Goal: Transaction & Acquisition: Obtain resource

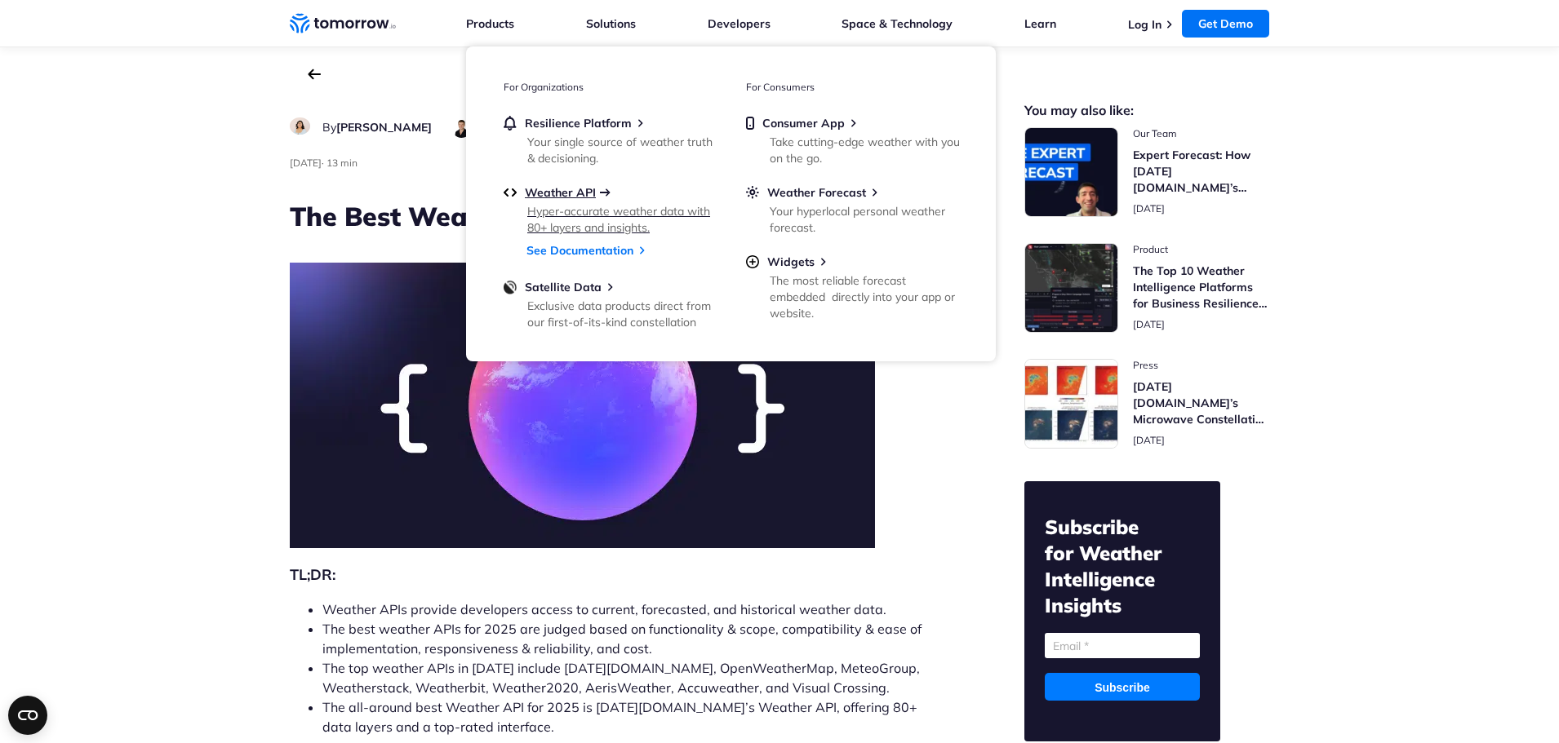
click at [570, 193] on span "Weather API" at bounding box center [560, 192] width 71 height 15
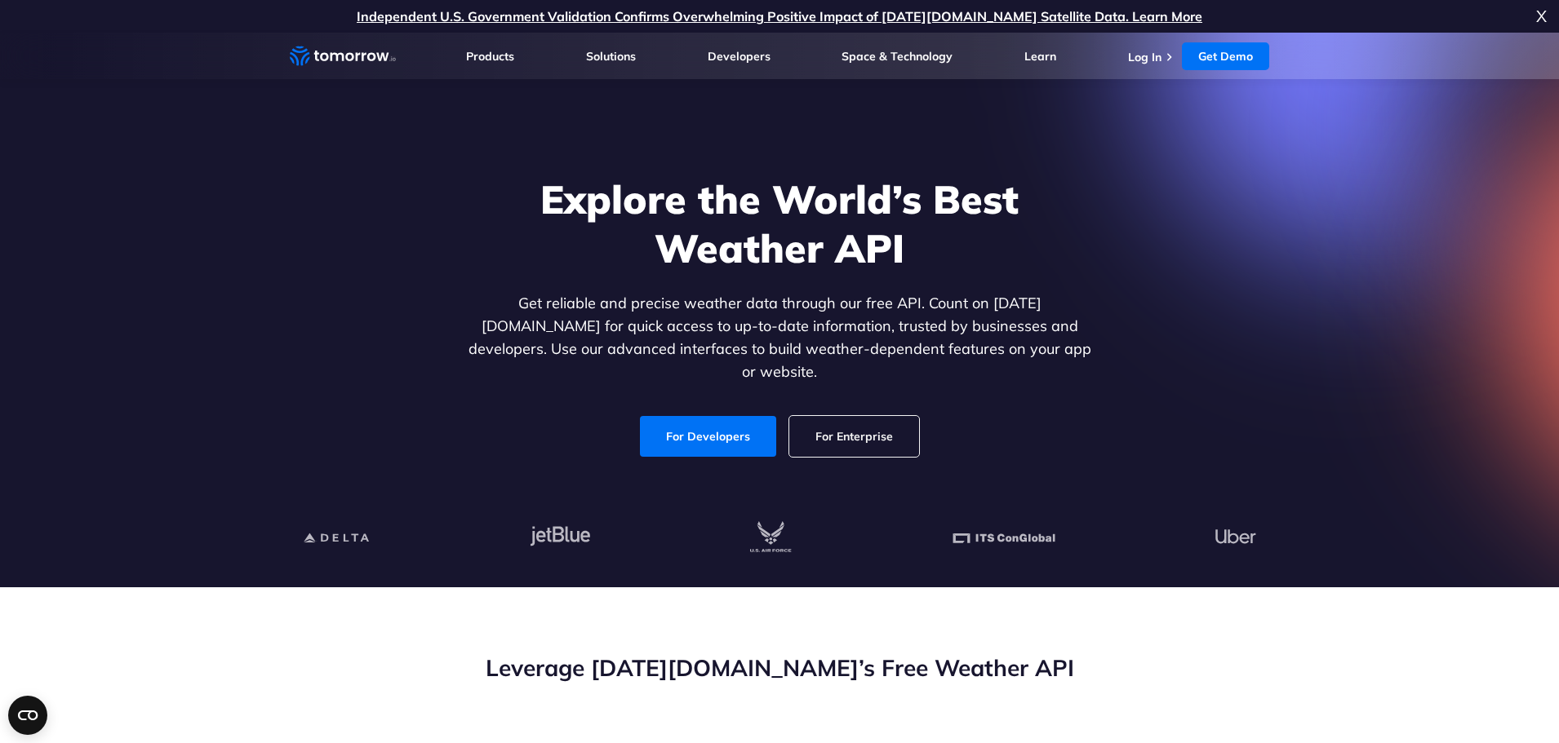
click at [732, 421] on link "For Developers" at bounding box center [708, 436] width 136 height 41
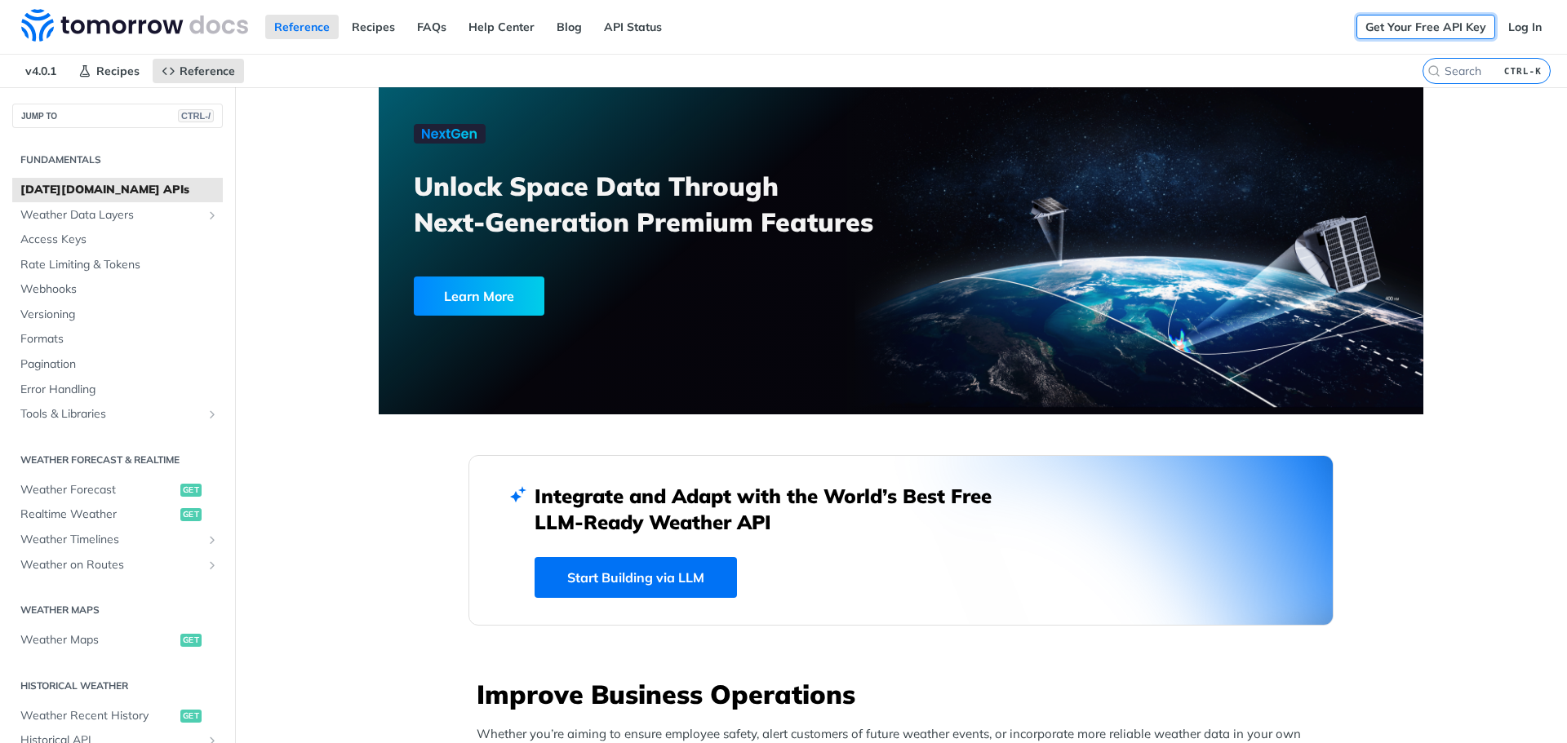
click at [1436, 17] on link "Get Your Free API Key" at bounding box center [1425, 27] width 139 height 24
click at [1517, 28] on link "Log In" at bounding box center [1524, 27] width 51 height 24
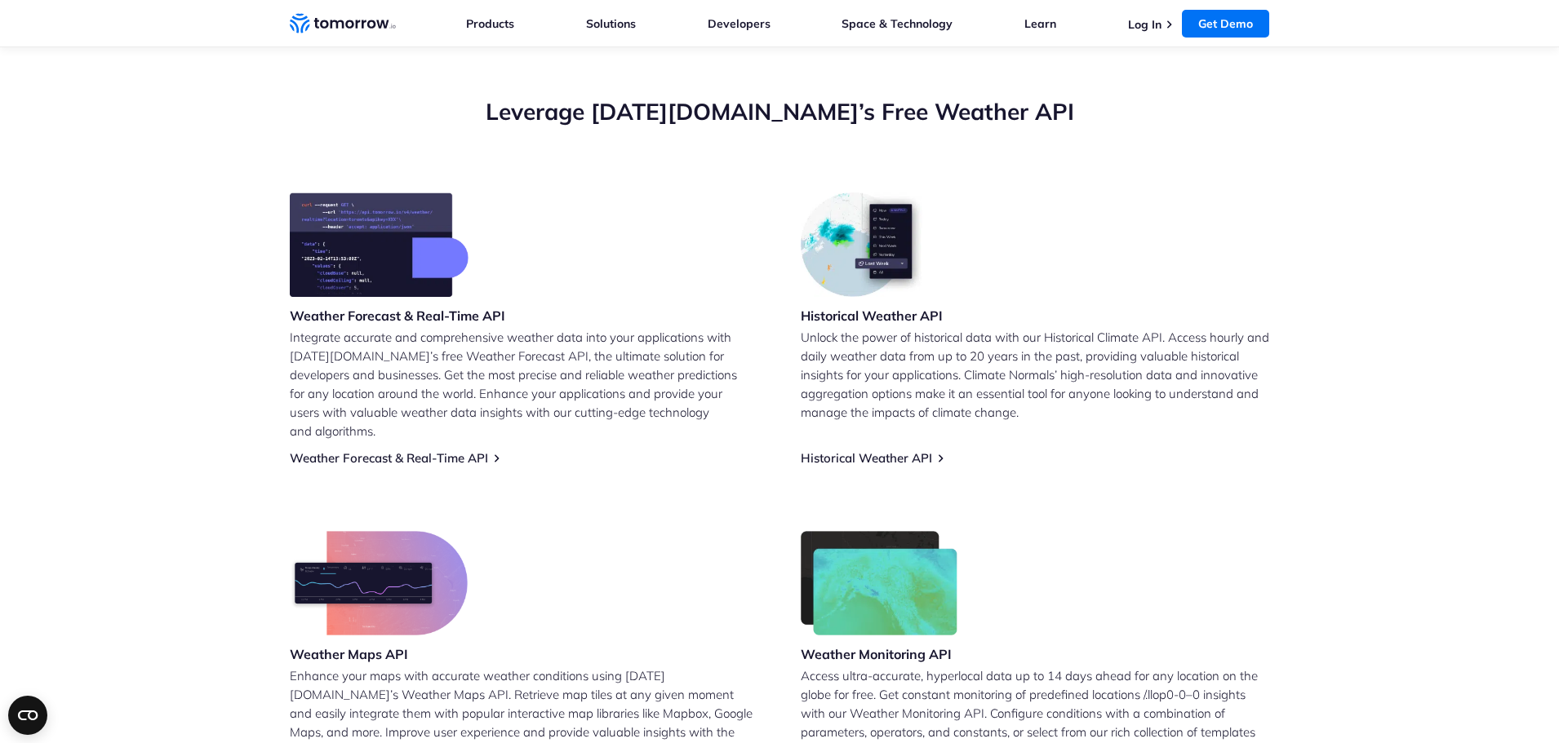
scroll to position [654, 0]
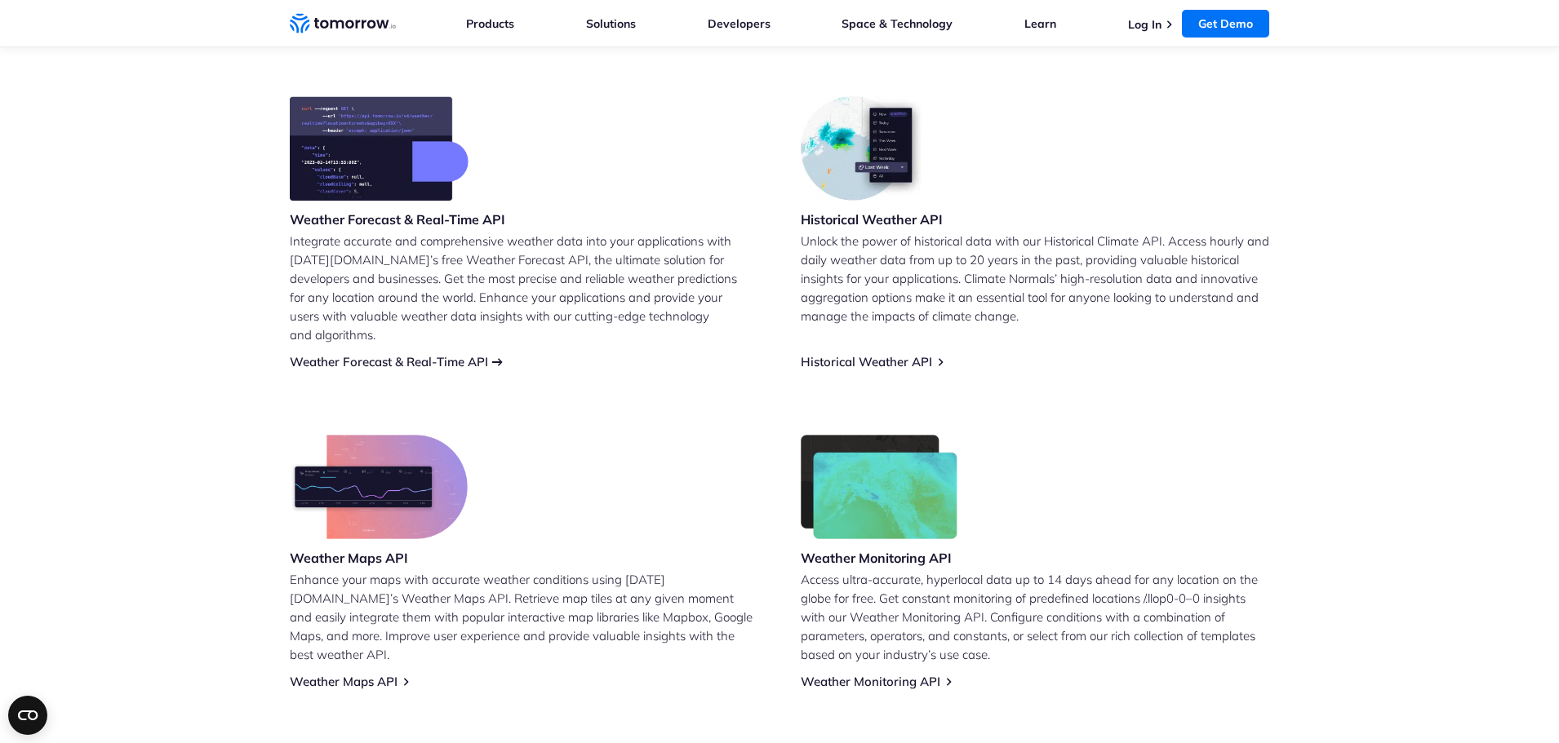
click at [427, 354] on link "Weather Forecast & Real-Time API" at bounding box center [389, 362] width 198 height 16
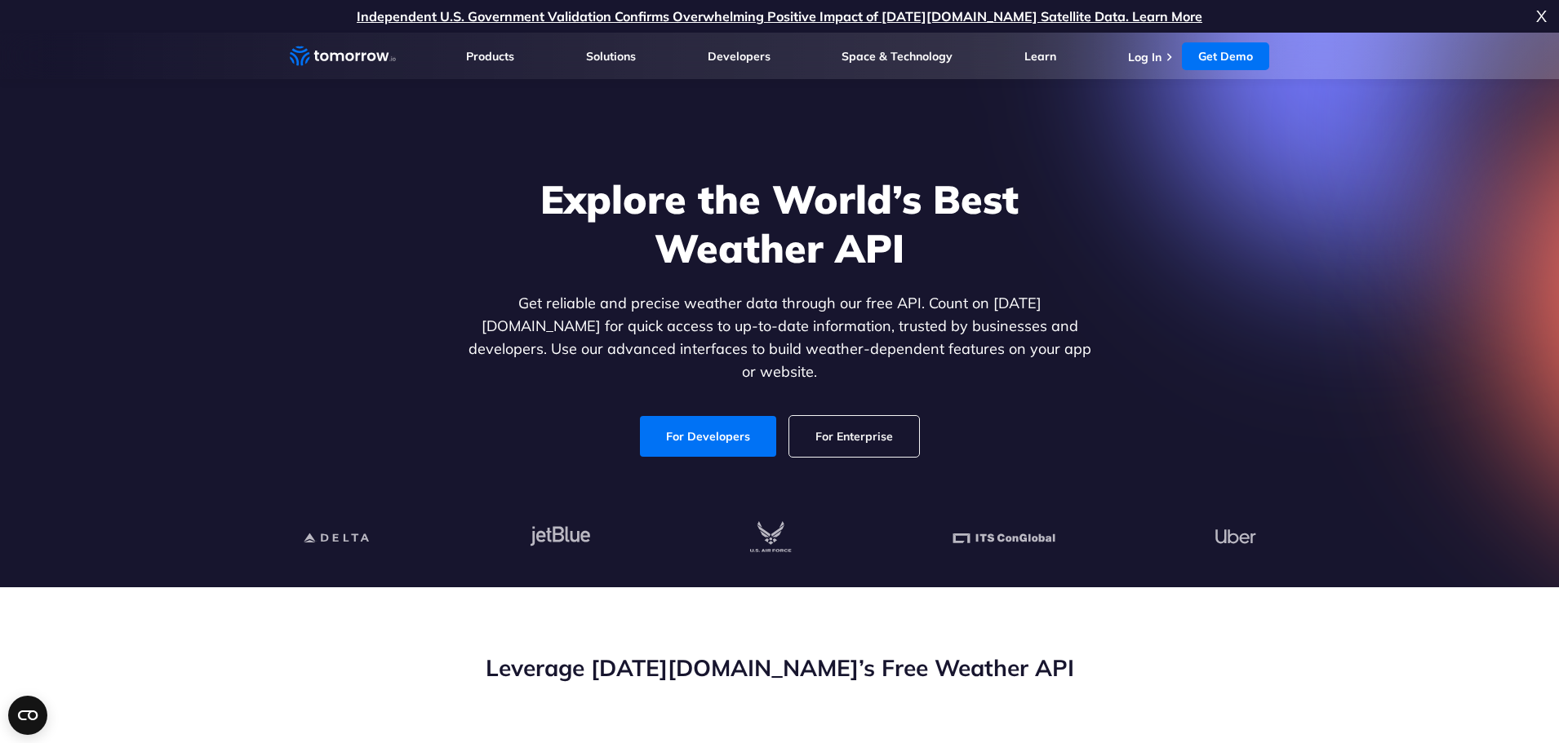
click at [1149, 69] on ul "Log In Get Demo Get Demo" at bounding box center [1198, 56] width 141 height 28
click at [1154, 46] on ul "Log In Get Demo Get Demo" at bounding box center [1198, 56] width 141 height 28
click at [1151, 51] on link "Log In" at bounding box center [1144, 57] width 33 height 15
